Goal: Information Seeking & Learning: Check status

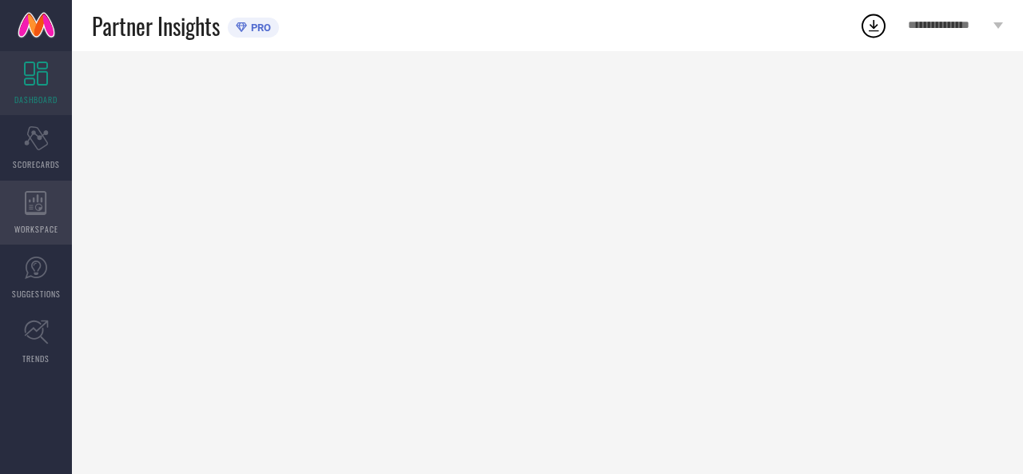
click at [51, 223] on span "WORKSPACE" at bounding box center [36, 229] width 44 height 12
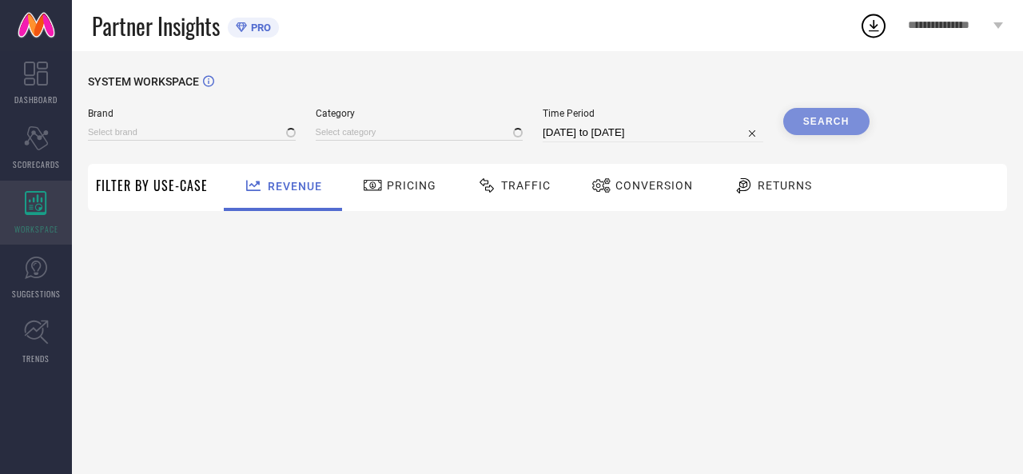
type input "[PERSON_NAME] BY KISAH"
type input "All"
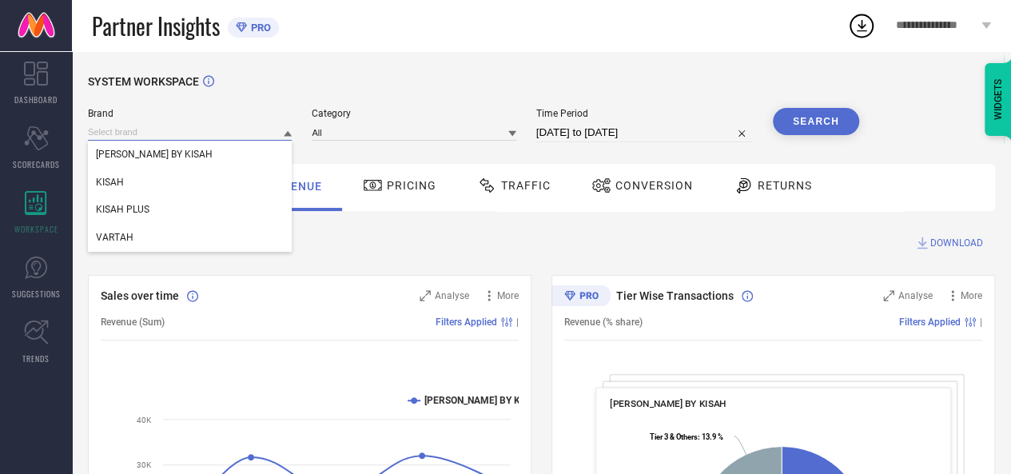
click at [249, 141] on div "[PERSON_NAME] BY KISAH KISAH KISAH PLUS VARTAH" at bounding box center [190, 132] width 204 height 17
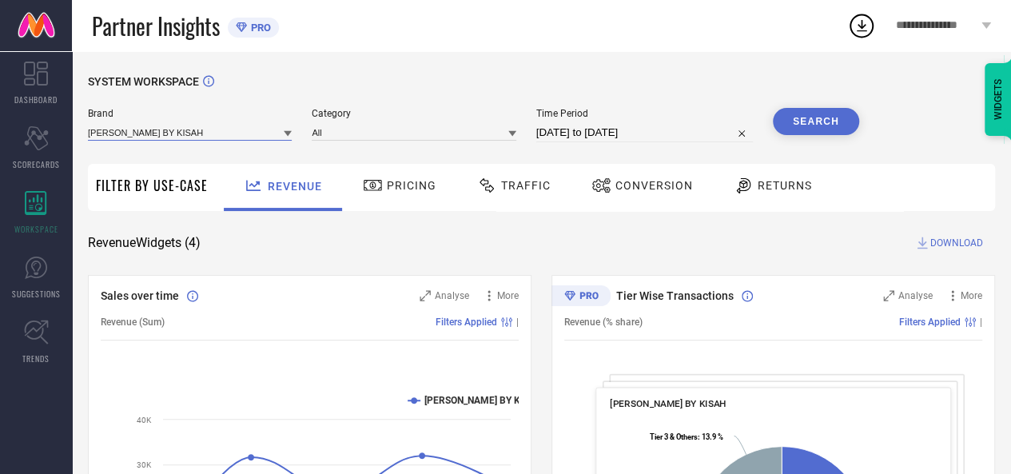
click at [221, 138] on input at bounding box center [190, 132] width 204 height 17
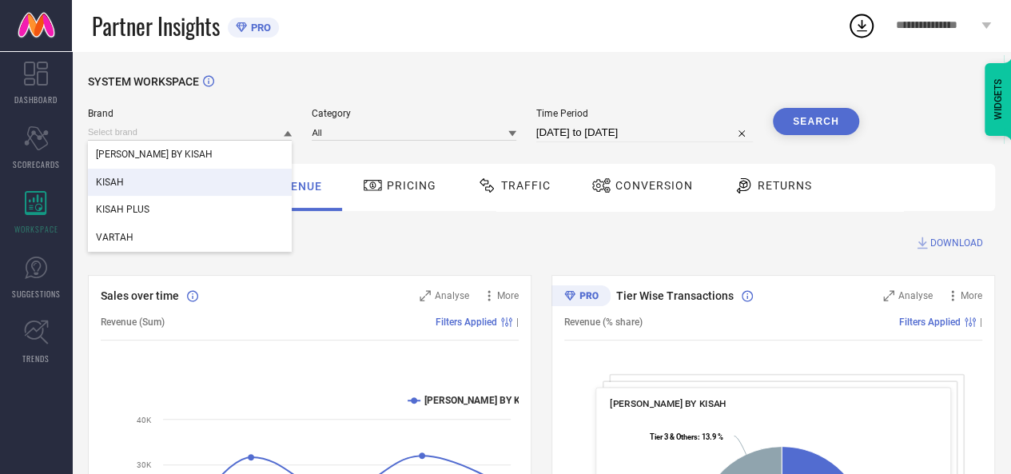
click at [184, 190] on div "KISAH" at bounding box center [190, 182] width 204 height 27
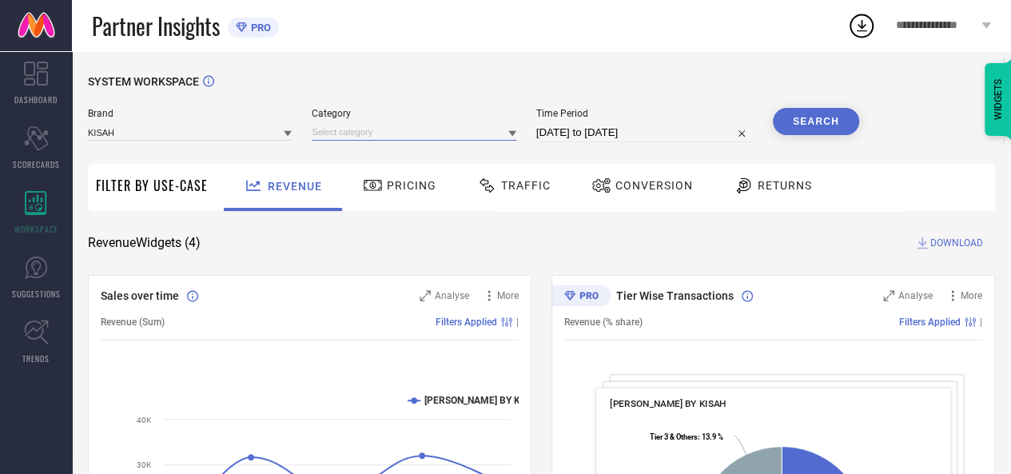
click at [406, 127] on input at bounding box center [414, 132] width 204 height 17
click at [392, 133] on input at bounding box center [414, 132] width 204 height 17
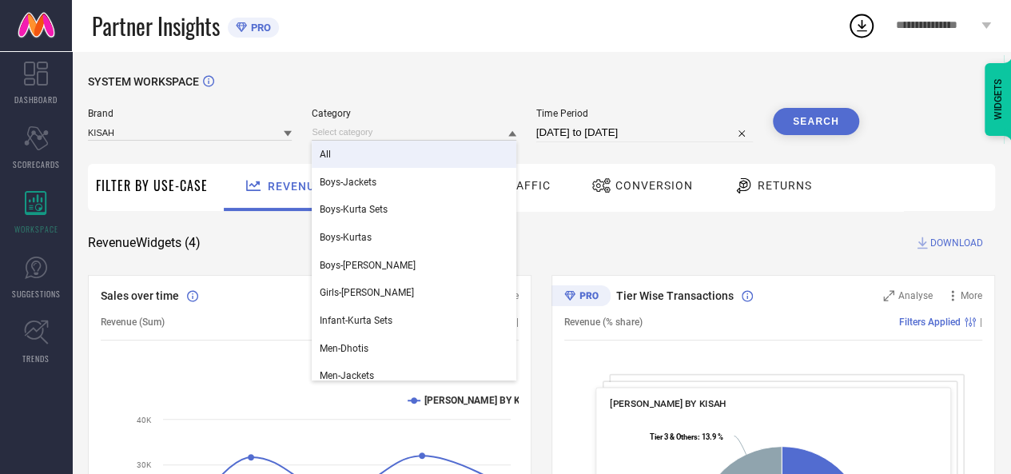
click at [375, 157] on div "All" at bounding box center [414, 154] width 204 height 27
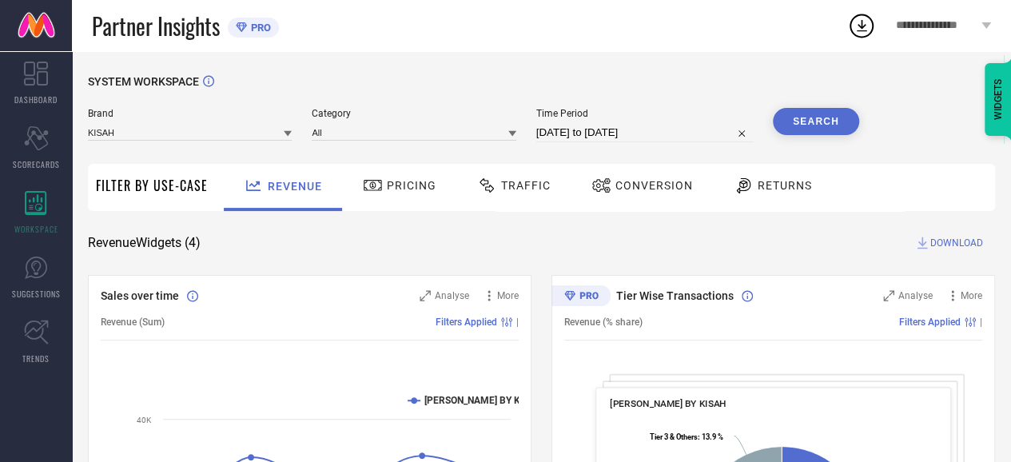
select select "7"
select select "2025"
select select "8"
select select "2025"
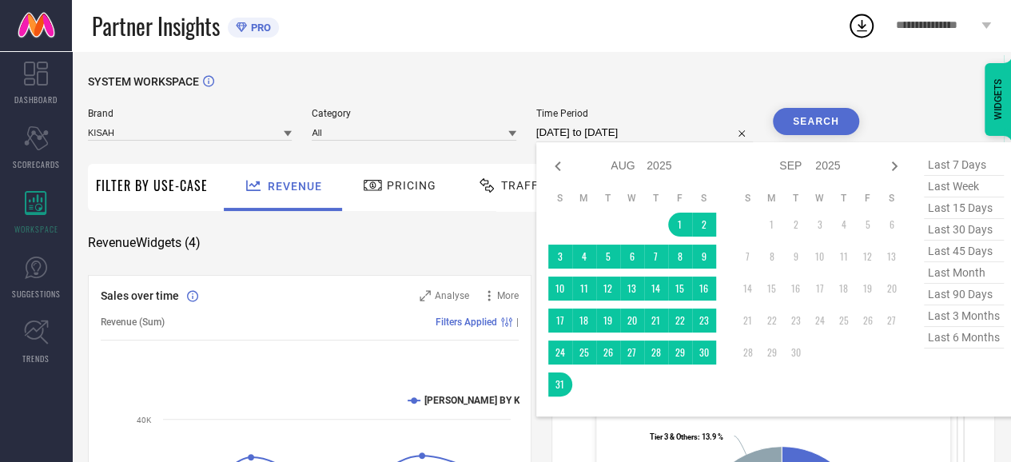
click at [647, 130] on input "[DATE] to [DATE]" at bounding box center [644, 132] width 217 height 19
click at [563, 172] on icon at bounding box center [557, 166] width 19 height 19
select select "6"
select select "2025"
select select "7"
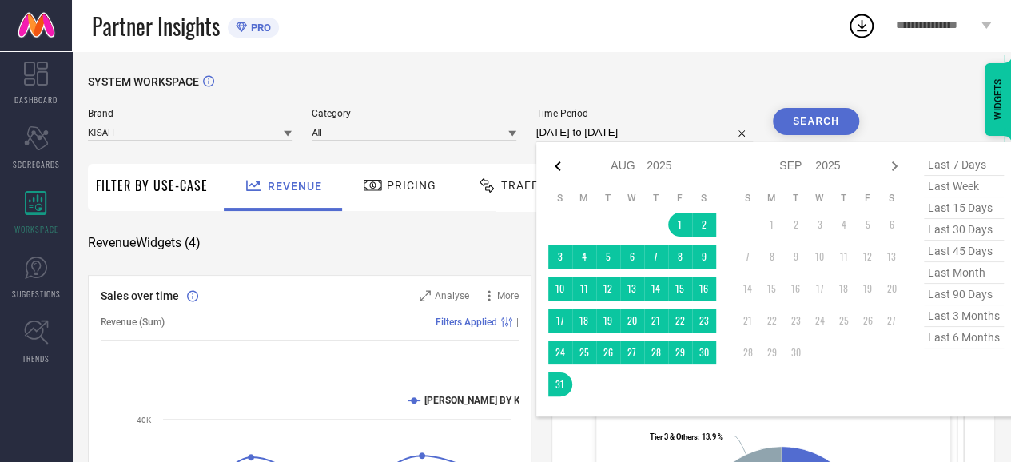
select select "2025"
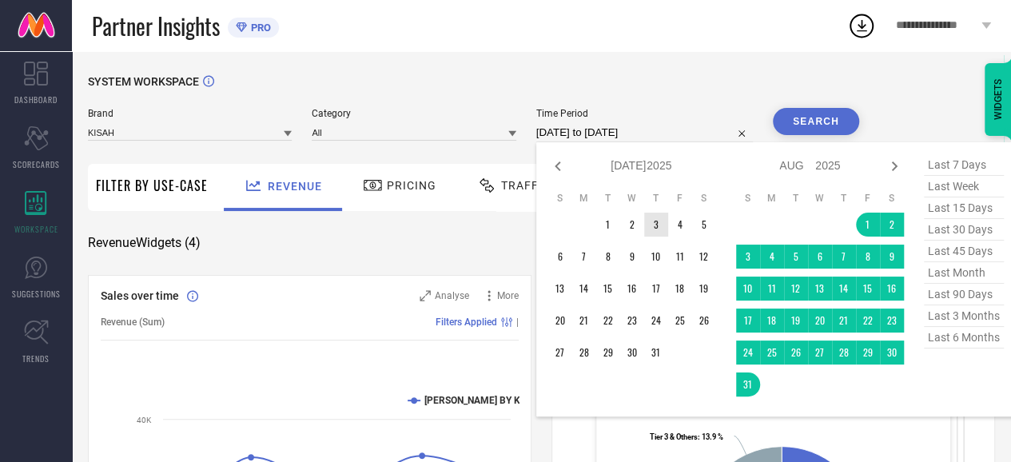
type input "After [DATE]"
click at [653, 227] on td "3" at bounding box center [656, 225] width 24 height 24
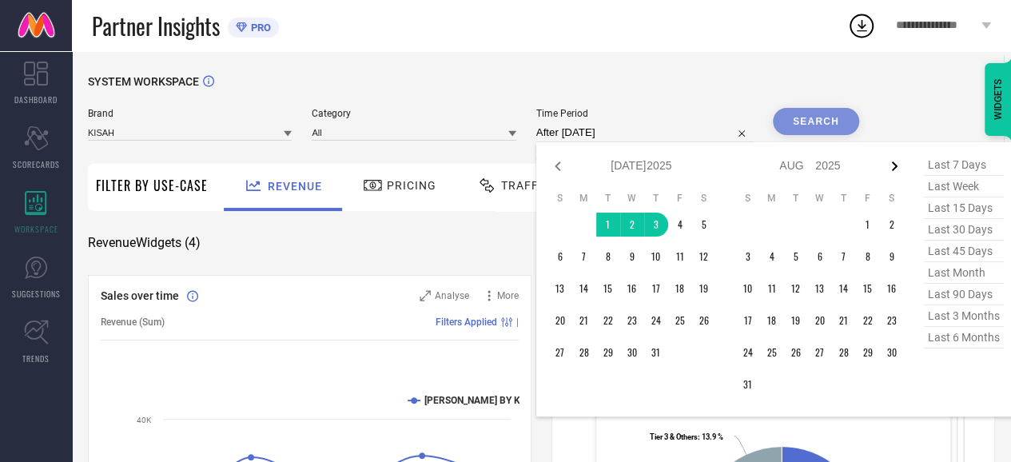
click at [890, 168] on icon at bounding box center [894, 166] width 19 height 19
select select "7"
select select "2025"
select select "8"
select select "2025"
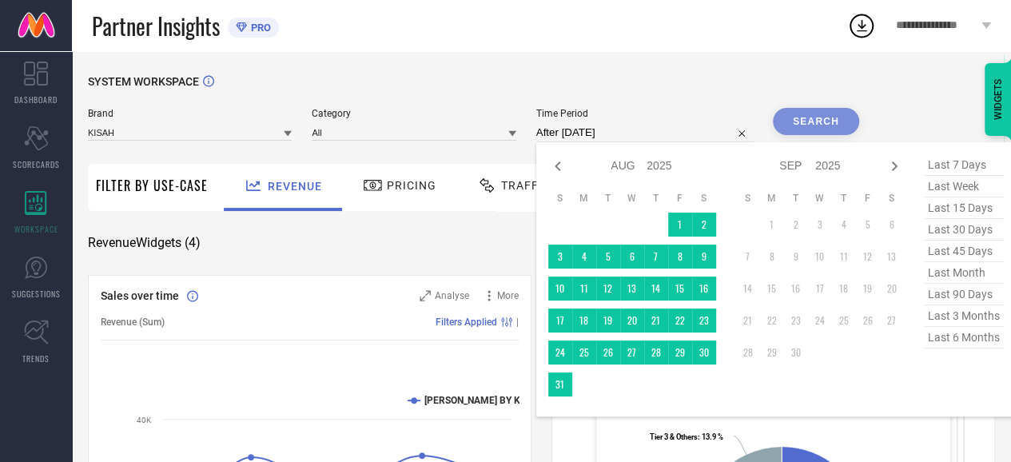
click at [574, 385] on td at bounding box center [584, 384] width 24 height 24
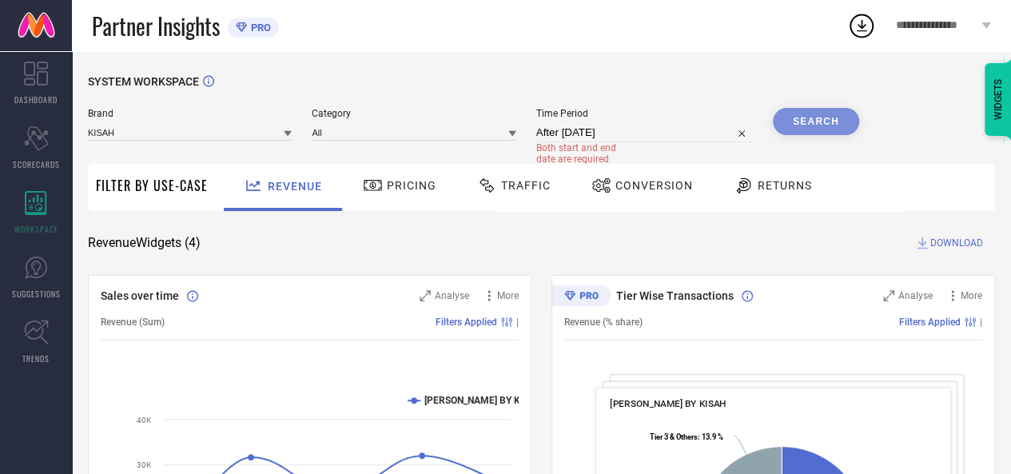
click at [815, 133] on div "Search" at bounding box center [816, 121] width 86 height 27
click at [815, 129] on div "Search" at bounding box center [816, 121] width 86 height 27
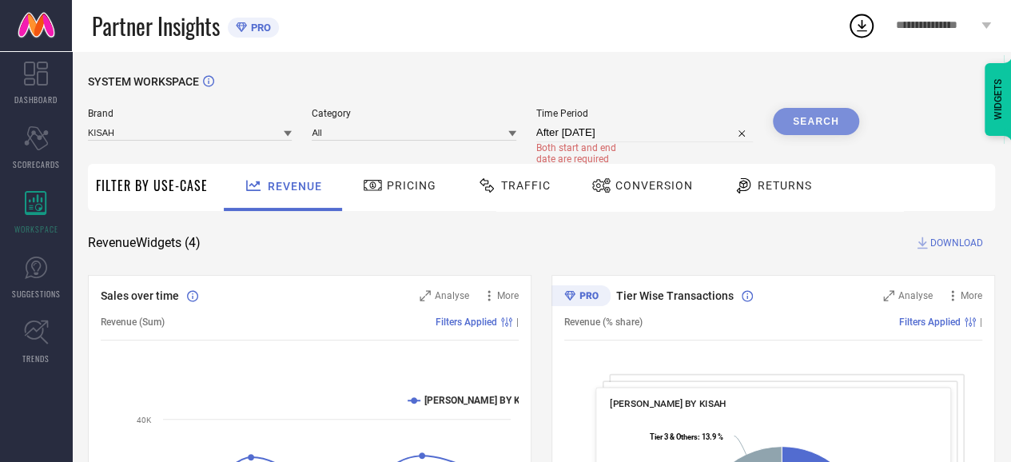
select select "6"
select select "2025"
select select "7"
select select "2025"
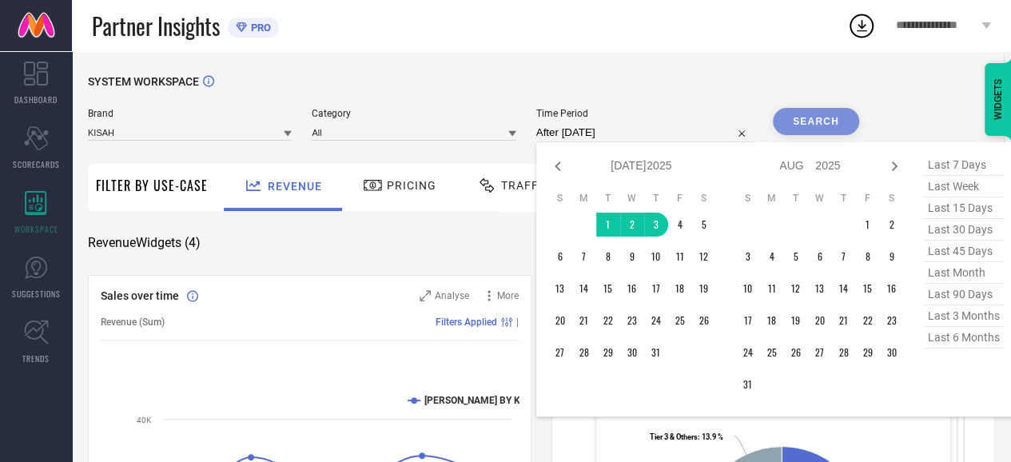
click at [593, 135] on input "After [DATE]" at bounding box center [644, 132] width 217 height 19
type input "[DATE] to [DATE]"
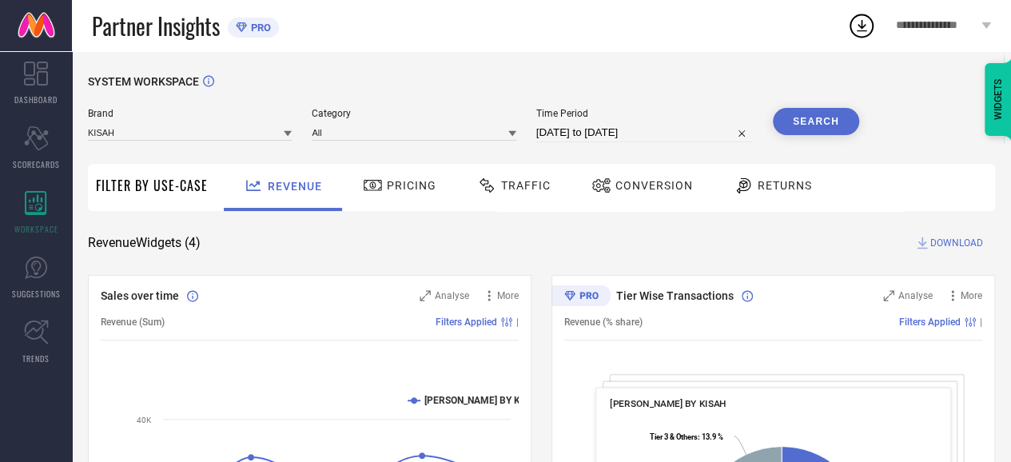
select select "6"
select select "2025"
select select "7"
select select "2025"
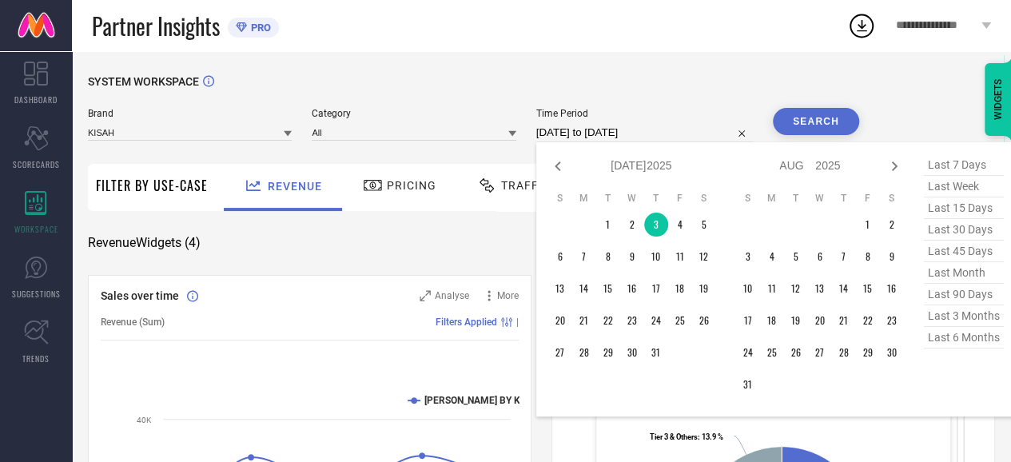
click at [620, 135] on input "[DATE] to [DATE]" at bounding box center [644, 132] width 217 height 19
click at [750, 383] on td "31" at bounding box center [748, 384] width 24 height 24
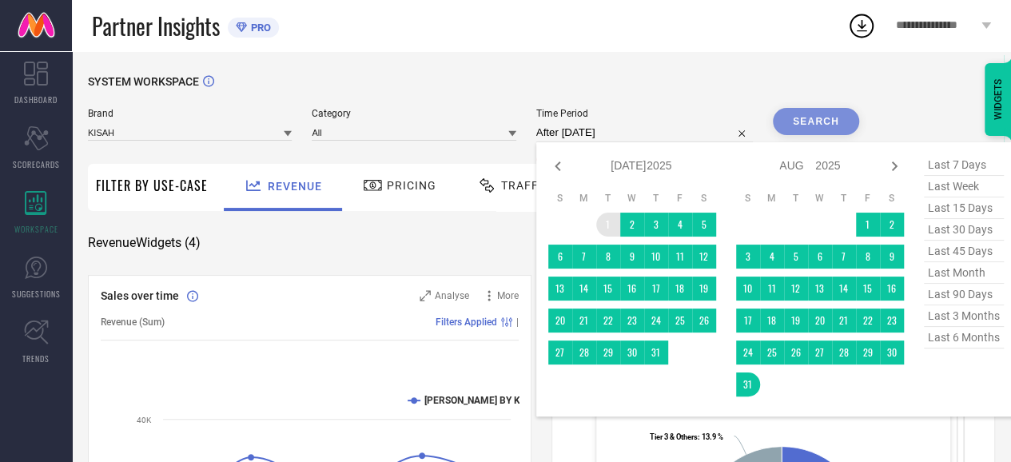
type input "[DATE] to [DATE]"
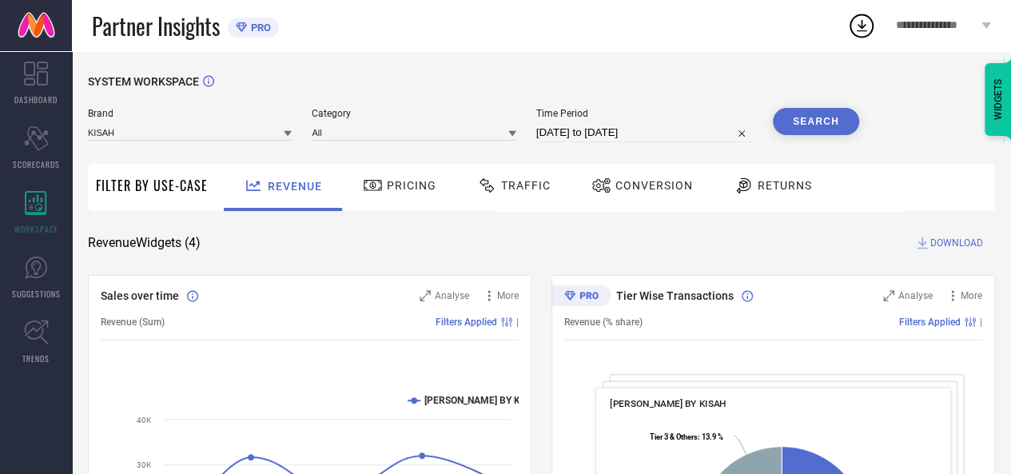
click at [808, 122] on button "Search" at bounding box center [816, 121] width 86 height 27
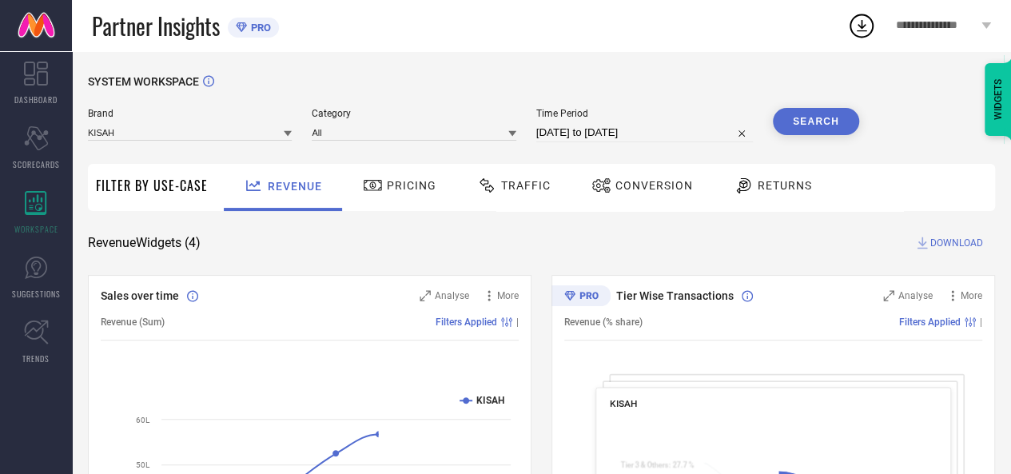
click at [660, 188] on span "Conversion" at bounding box center [654, 185] width 78 height 13
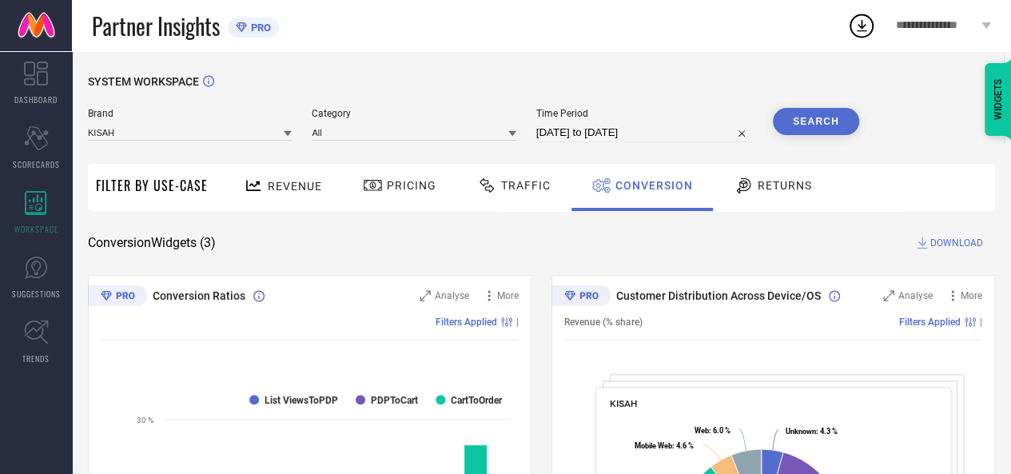
click at [827, 117] on button "Search" at bounding box center [816, 121] width 86 height 27
click at [925, 237] on icon at bounding box center [922, 243] width 16 height 16
click at [945, 249] on span "DOWNLOAD" at bounding box center [956, 243] width 53 height 16
click at [852, 22] on icon at bounding box center [861, 25] width 29 height 29
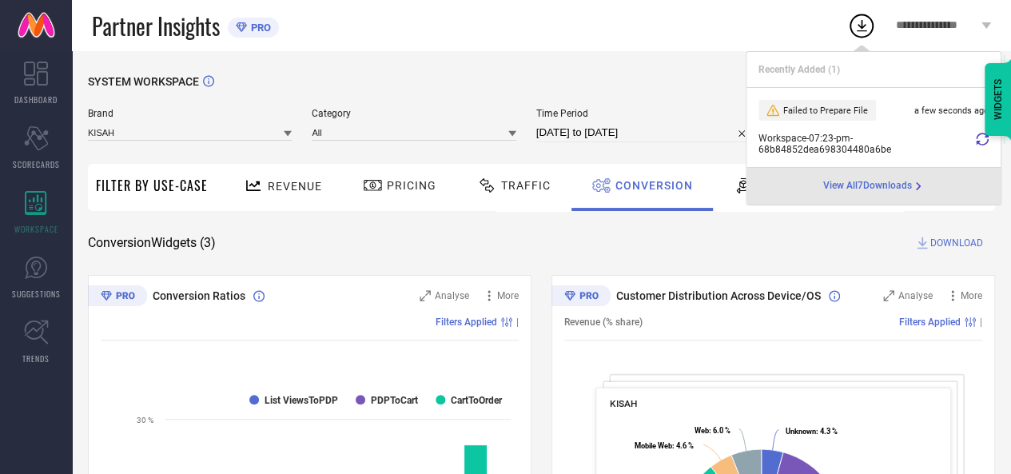
click at [977, 144] on icon at bounding box center [982, 139] width 13 height 13
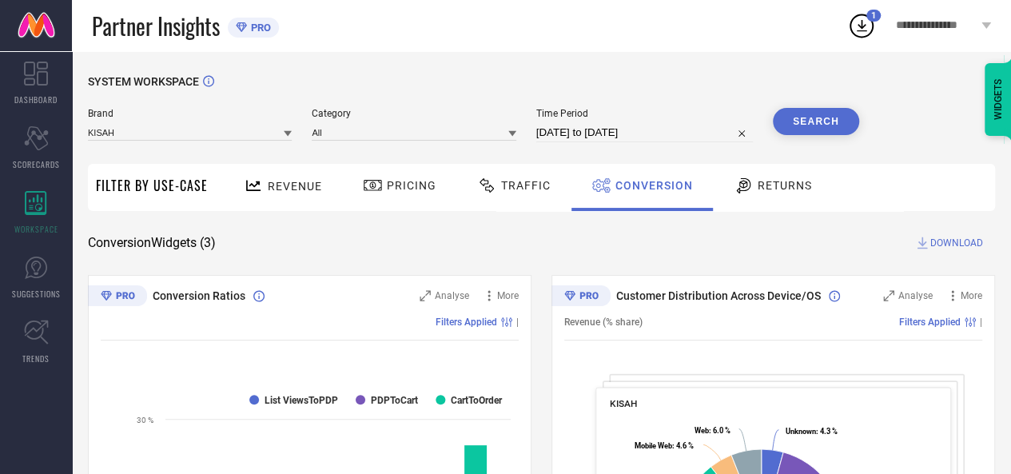
click at [861, 31] on icon at bounding box center [861, 25] width 29 height 29
